Goal: Transaction & Acquisition: Subscribe to service/newsletter

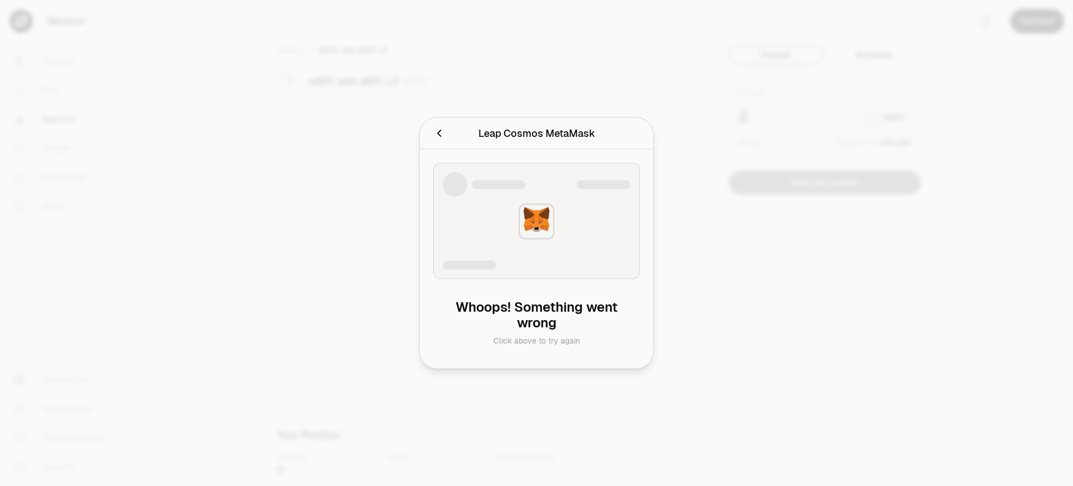
click at [536, 133] on div "Leap Cosmos MetaMask" at bounding box center [536, 134] width 117 height 16
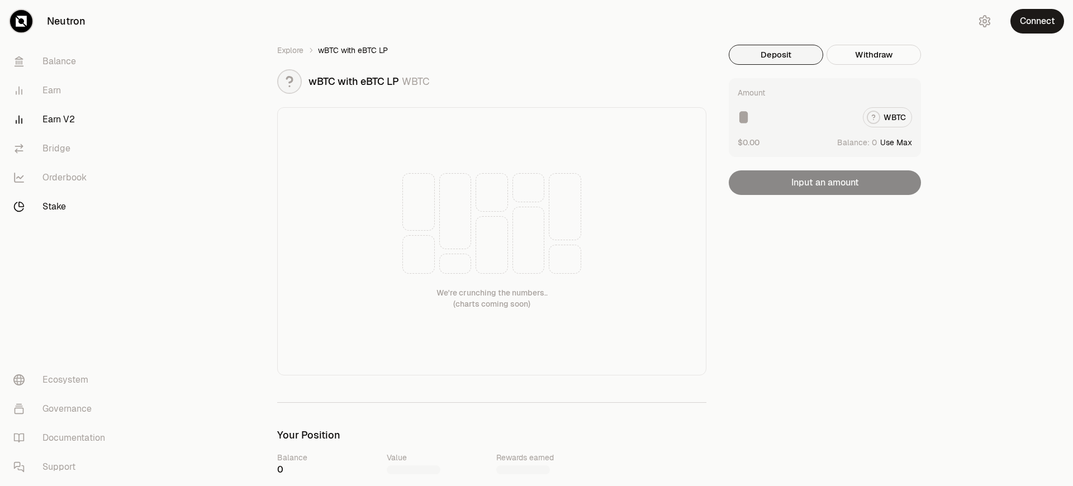
click at [63, 207] on link "Stake" at bounding box center [62, 206] width 116 height 29
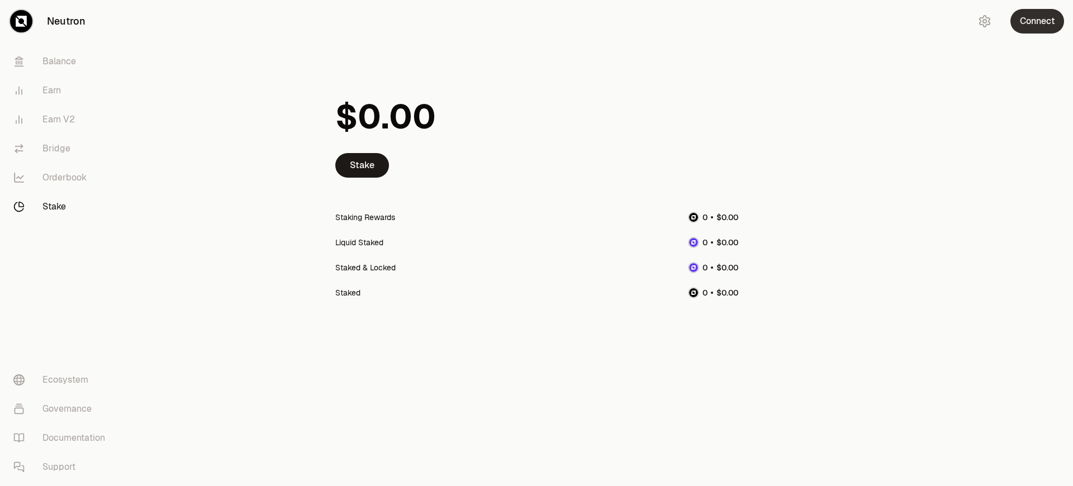
click at [1037, 21] on button "Connect" at bounding box center [1038, 21] width 54 height 25
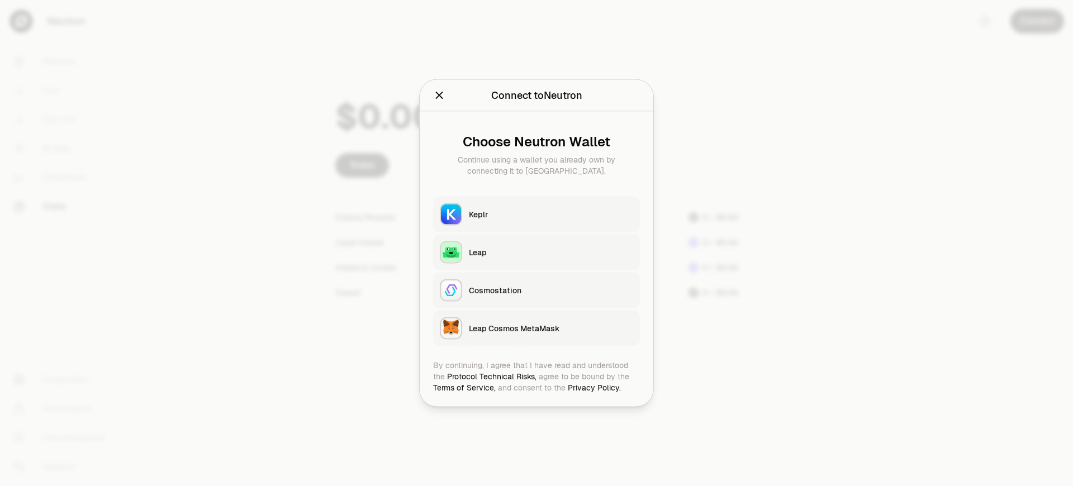
click at [551, 328] on div "Leap Cosmos MetaMask" at bounding box center [551, 328] width 164 height 11
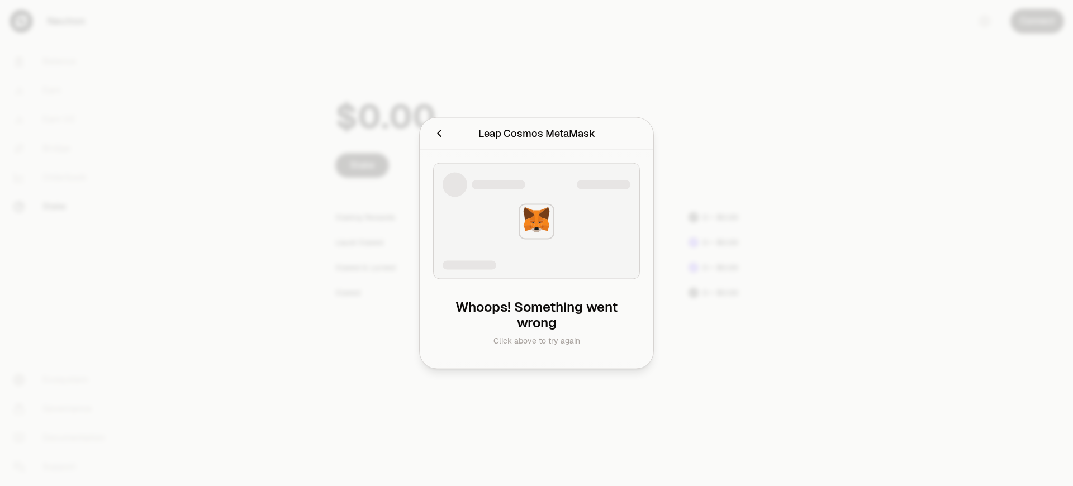
click at [433, 122] on h2 "Leap Cosmos MetaMask" at bounding box center [536, 133] width 207 height 22
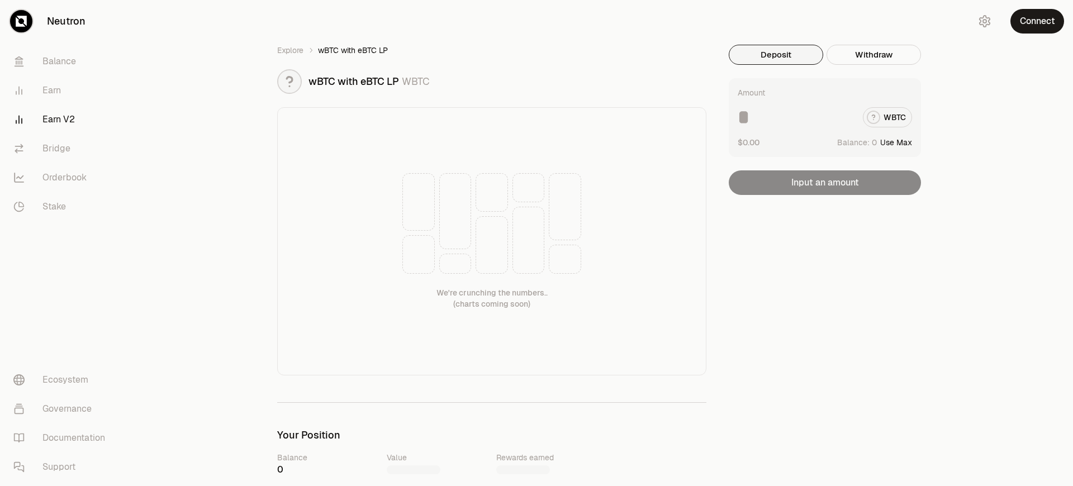
click at [897, 142] on button "Use Max" at bounding box center [896, 142] width 32 height 11
type input "*"
click at [1037, 21] on button "Connect" at bounding box center [1038, 21] width 54 height 25
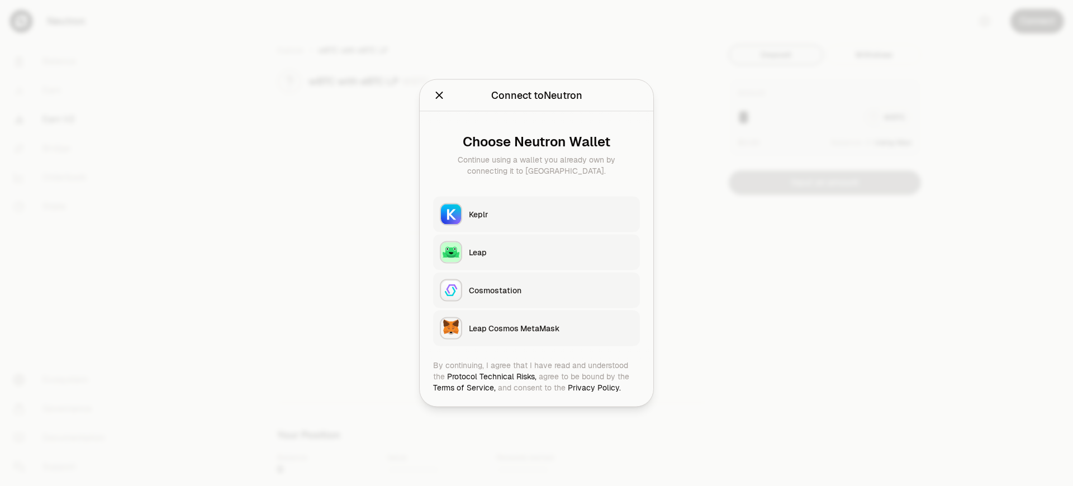
click at [551, 328] on div "Leap Cosmos MetaMask" at bounding box center [551, 328] width 164 height 11
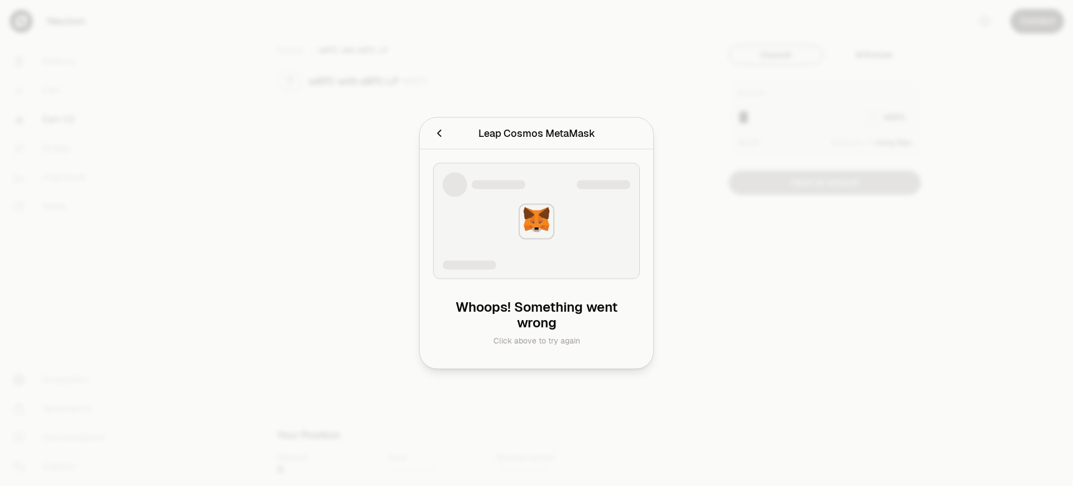
click at [433, 122] on h2 "Leap Cosmos MetaMask" at bounding box center [536, 133] width 207 height 22
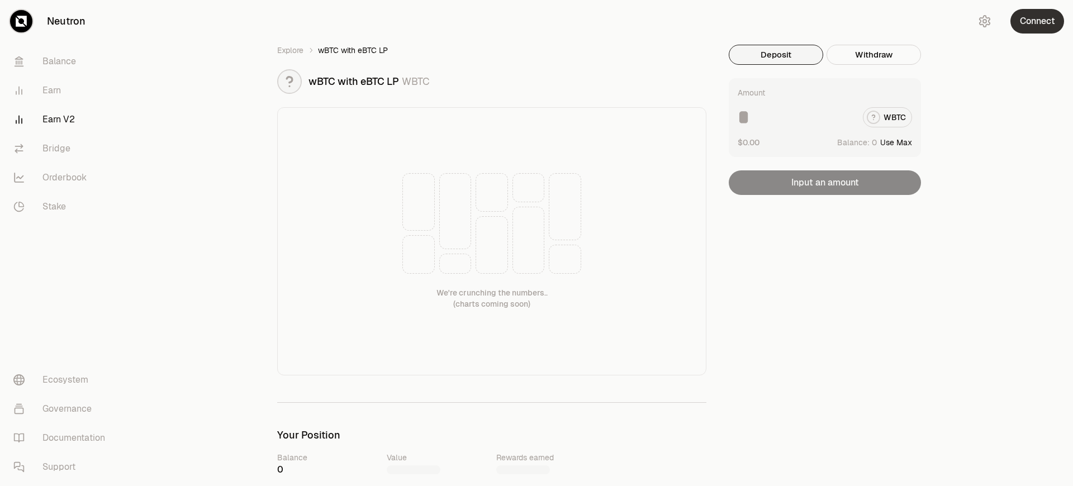
click at [1037, 21] on button "Connect" at bounding box center [1038, 21] width 54 height 25
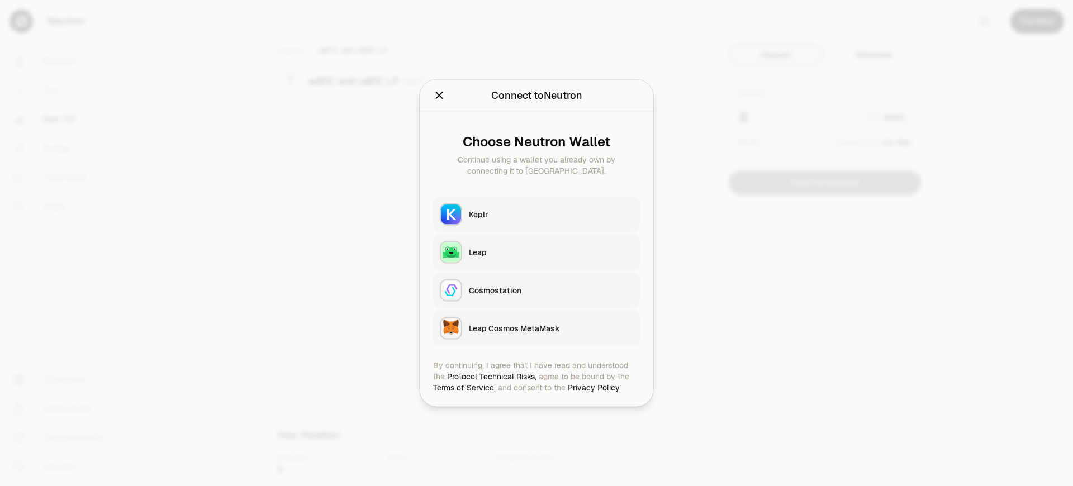
click at [551, 328] on div "Leap Cosmos MetaMask" at bounding box center [551, 328] width 164 height 11
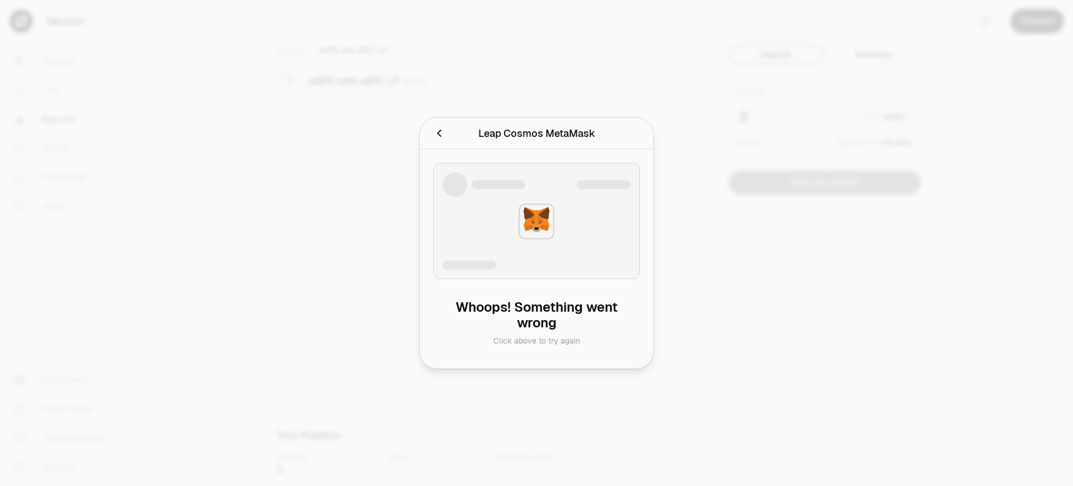
click at [536, 133] on div "Leap Cosmos MetaMask" at bounding box center [536, 134] width 117 height 16
click at [433, 122] on h2 "Leap Cosmos MetaMask" at bounding box center [536, 133] width 207 height 22
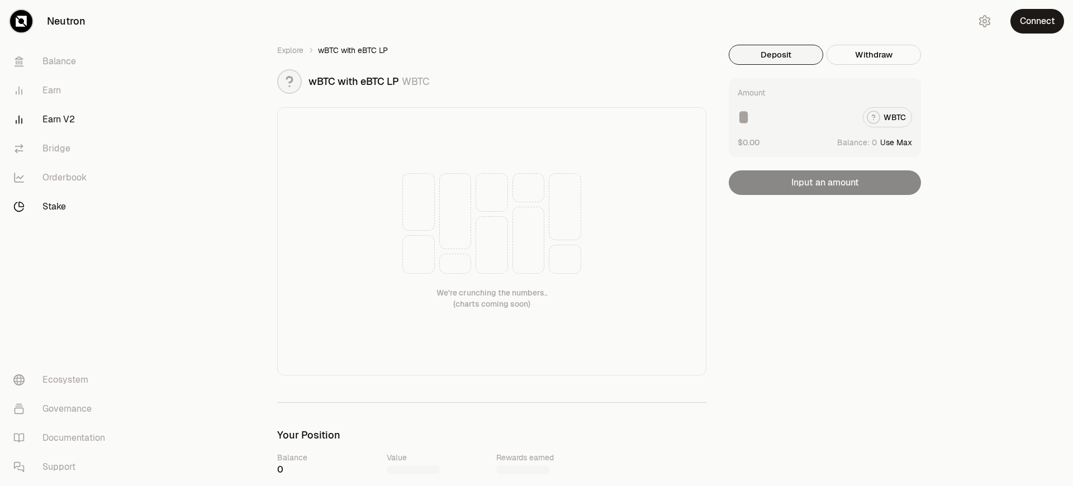
click at [63, 207] on link "Stake" at bounding box center [62, 206] width 116 height 29
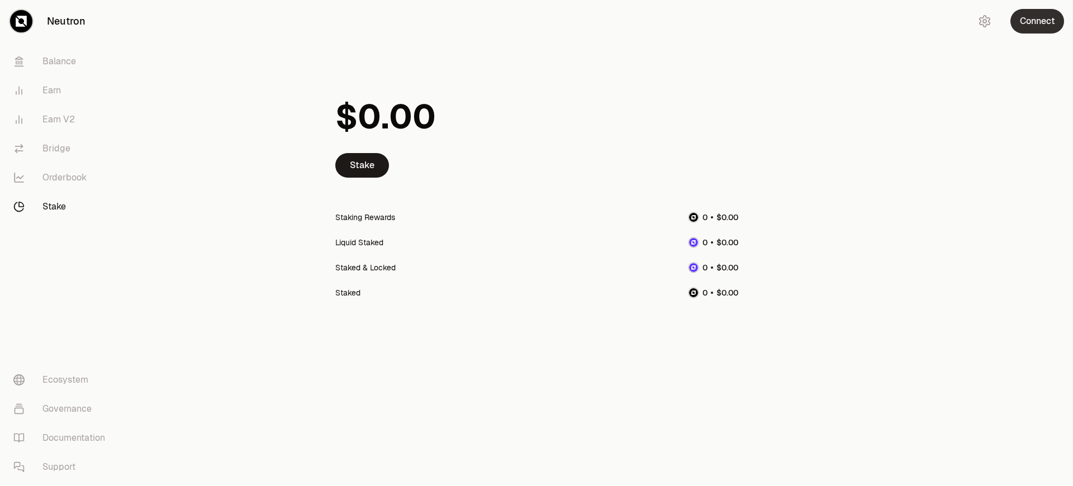
click at [1037, 21] on button "Connect" at bounding box center [1038, 21] width 54 height 25
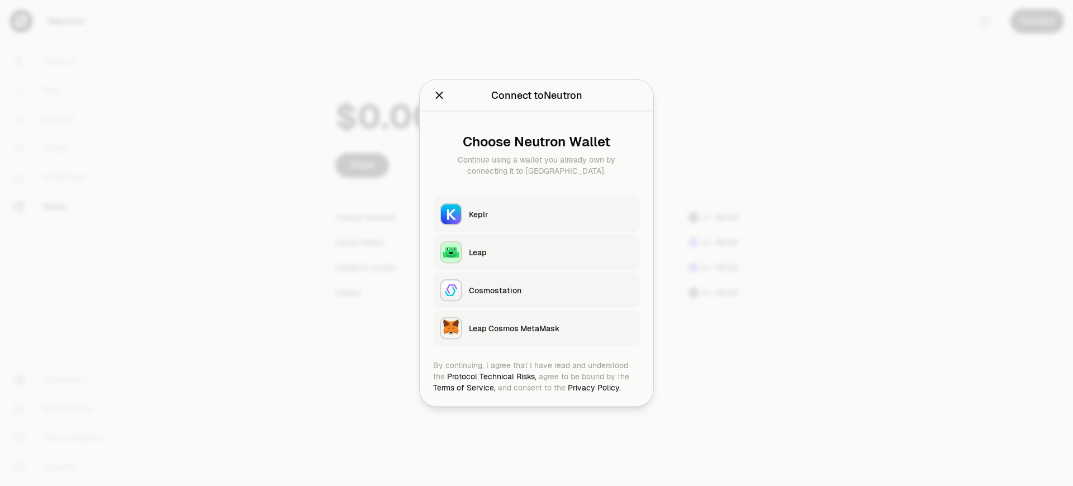
click at [551, 328] on div "Leap Cosmos MetaMask" at bounding box center [551, 328] width 164 height 11
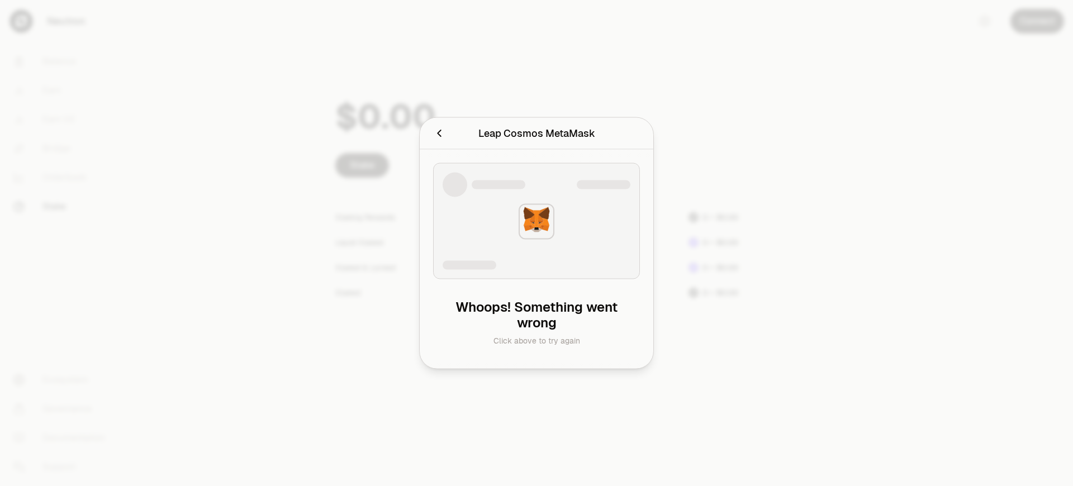
click at [1037, 21] on div at bounding box center [536, 243] width 1073 height 486
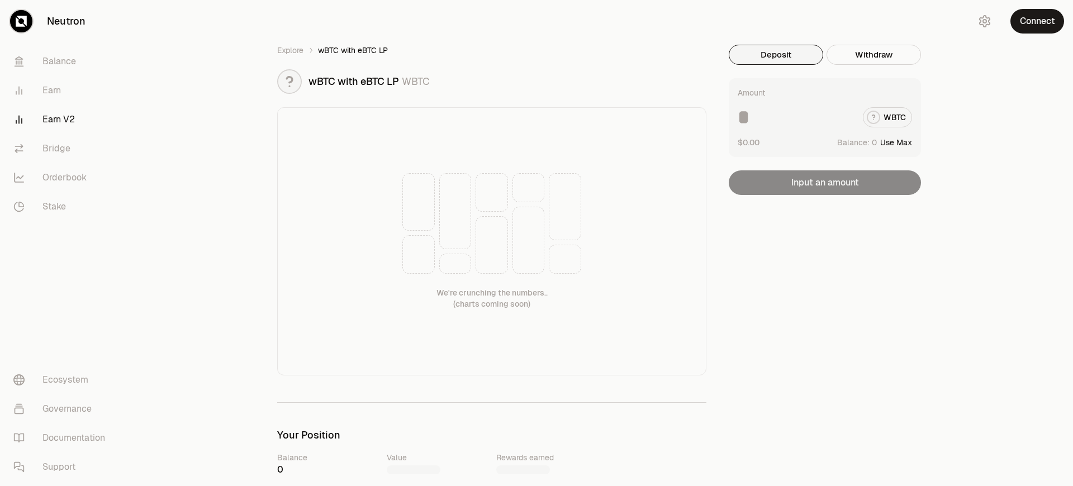
click at [897, 142] on button "Use Max" at bounding box center [896, 142] width 32 height 11
type input "*"
click at [1037, 21] on button "Connect" at bounding box center [1038, 21] width 54 height 25
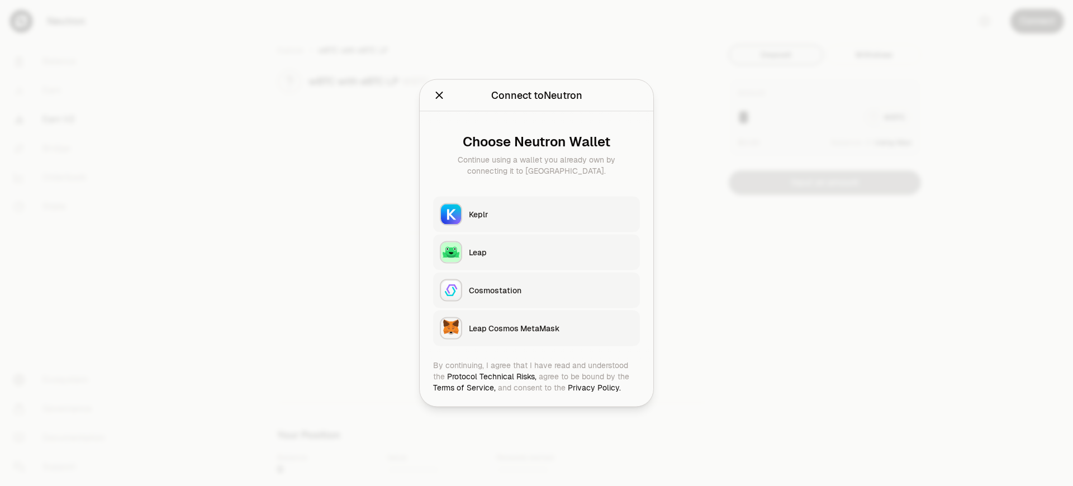
click at [551, 328] on div "Leap Cosmos MetaMask" at bounding box center [551, 328] width 164 height 11
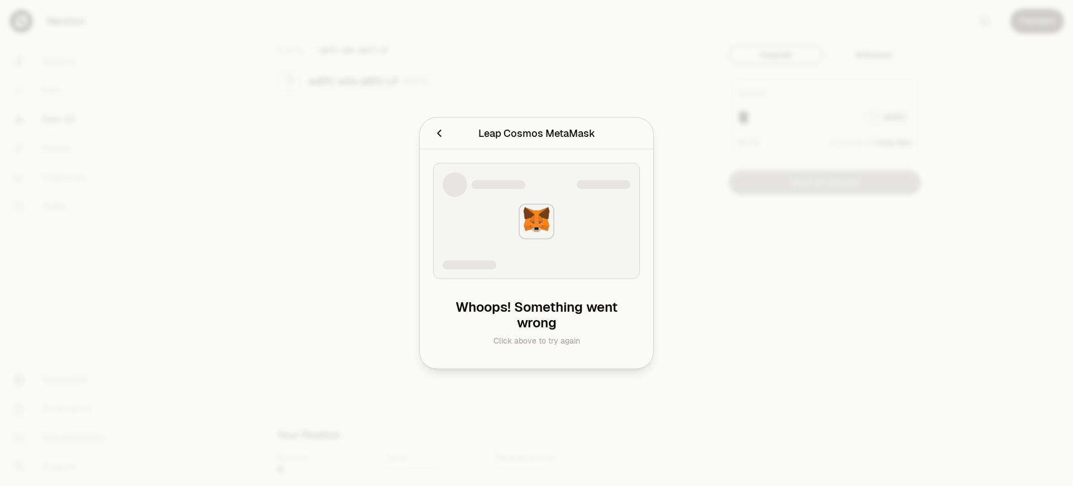
click at [1037, 21] on div at bounding box center [536, 243] width 1073 height 486
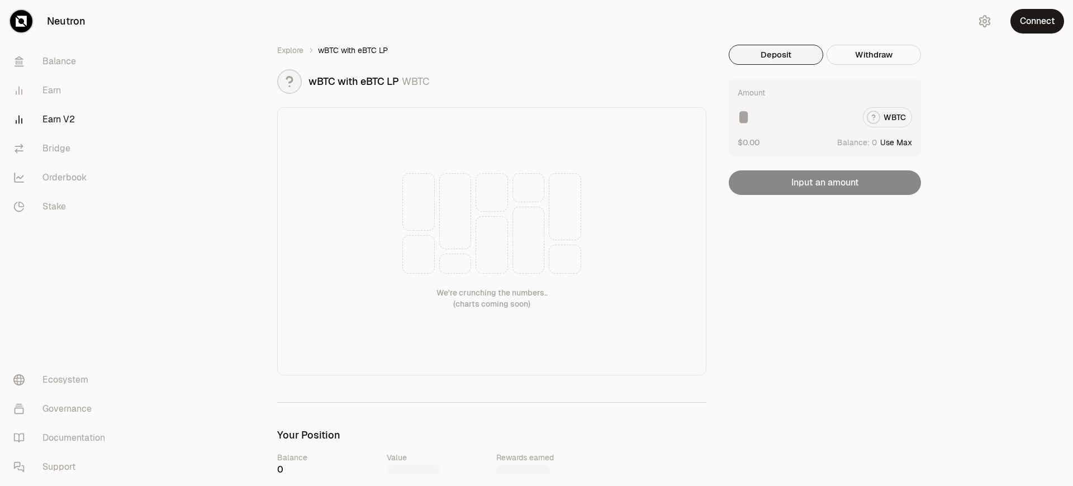
click at [897, 142] on button "Use Max" at bounding box center [896, 142] width 32 height 11
type input "*"
